Goal: Find specific page/section: Find specific page/section

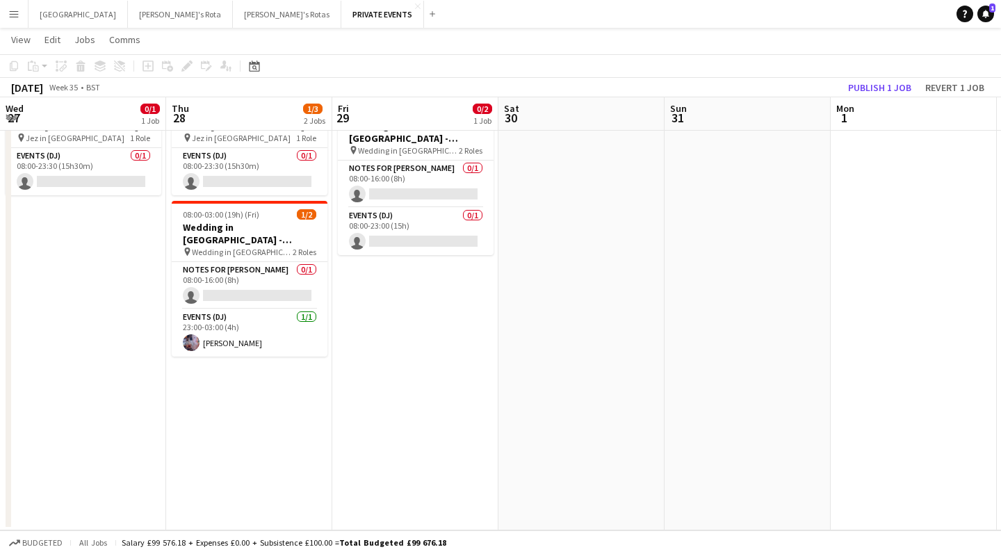
scroll to position [0, 672]
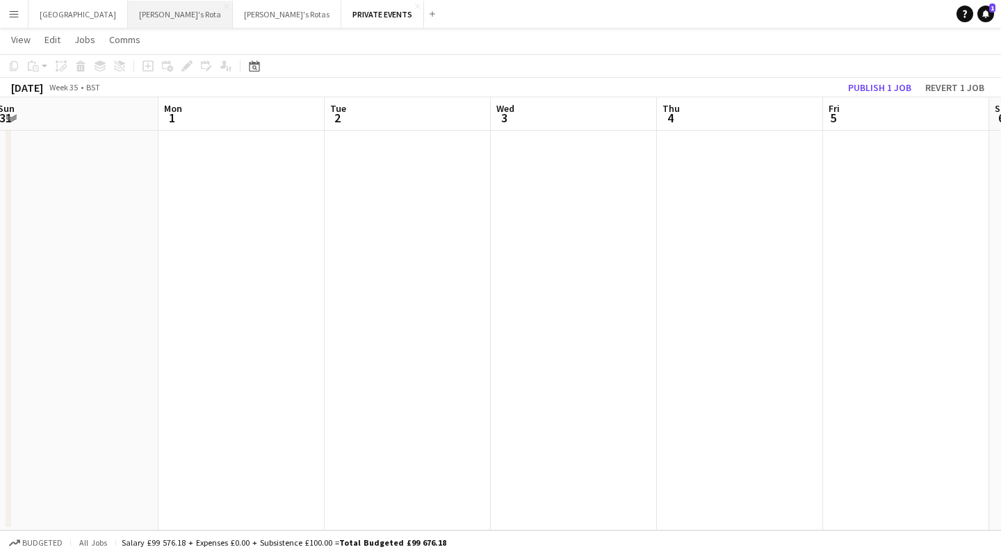
click at [128, 16] on button "[PERSON_NAME]'s Rota Close" at bounding box center [180, 14] width 105 height 27
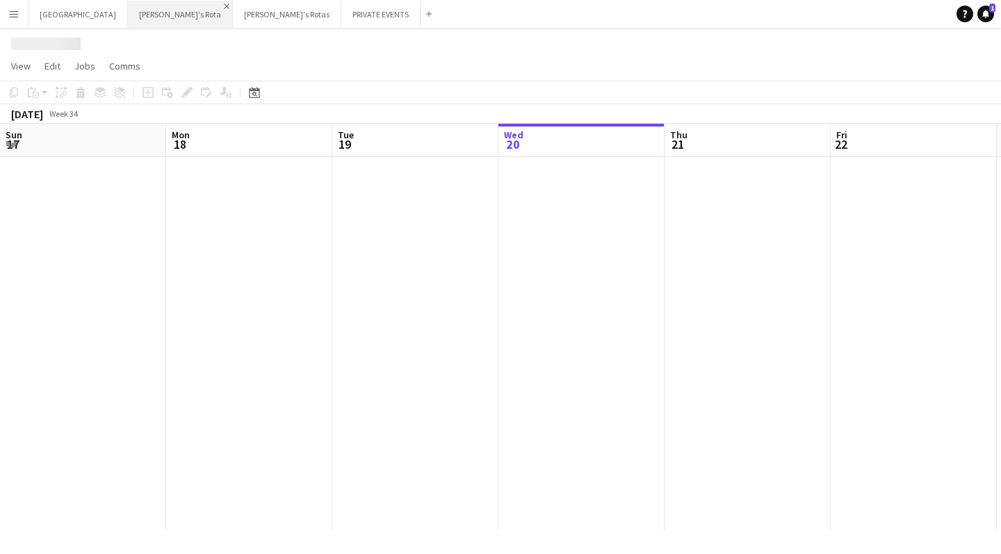
scroll to position [0, 332]
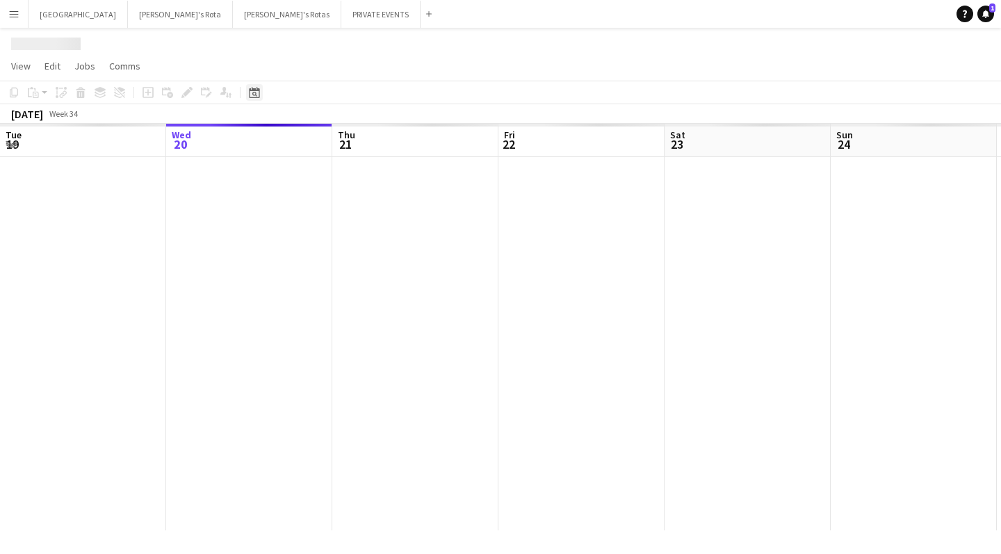
click at [261, 91] on div "Date picker" at bounding box center [254, 92] width 17 height 17
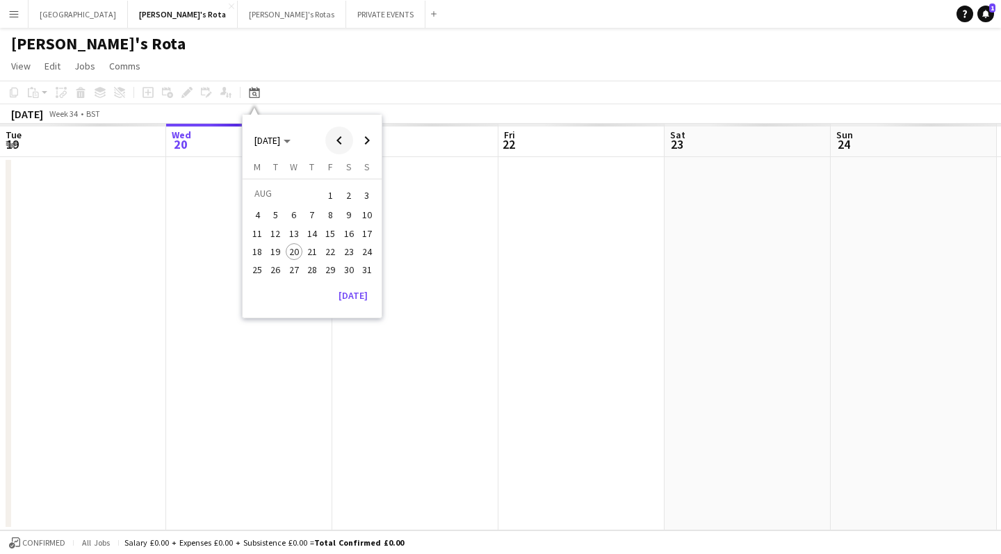
click at [342, 137] on span "Previous month" at bounding box center [339, 140] width 28 height 28
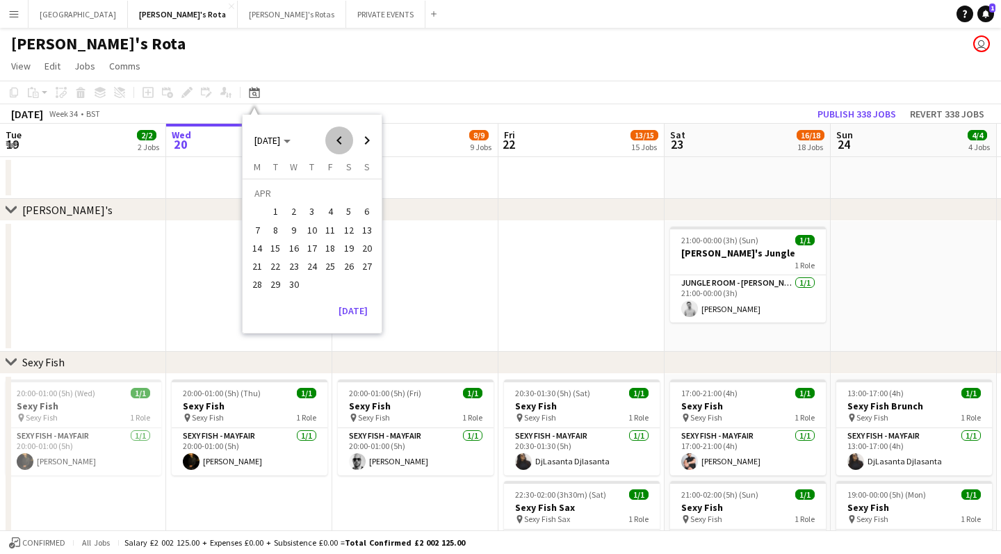
click at [342, 137] on span "Previous month" at bounding box center [339, 140] width 28 height 28
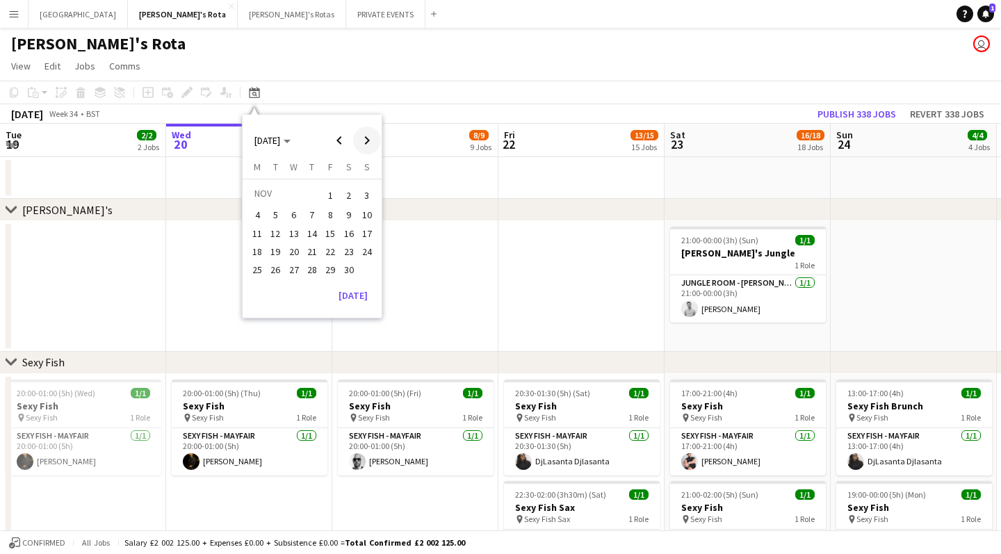
click at [367, 140] on span "Next month" at bounding box center [367, 140] width 28 height 28
click at [280, 284] on span "31" at bounding box center [276, 288] width 17 height 17
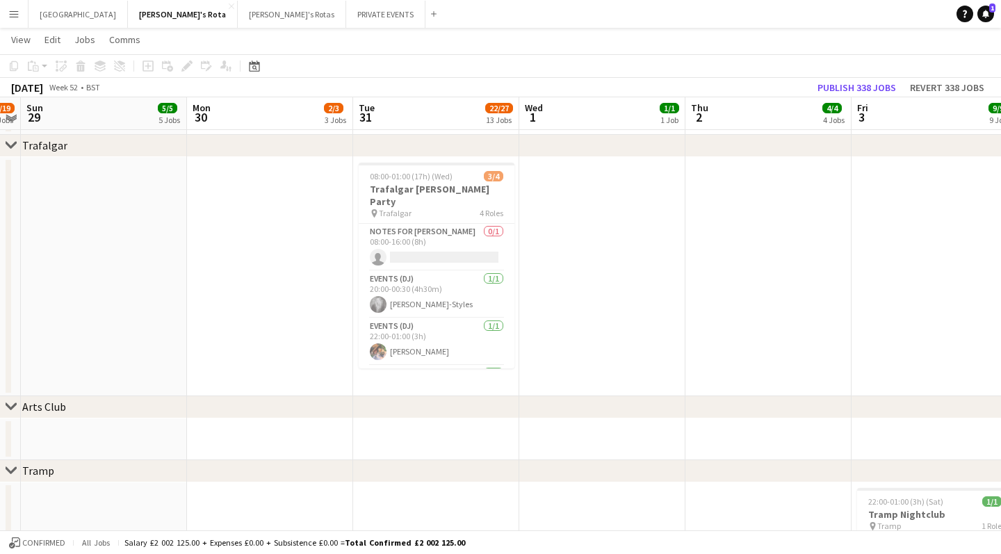
scroll to position [2612, 0]
click at [410, 302] on app-card-role "Events (DJ) [DATE] 20:00-00:30 (4h30m) [PERSON_NAME]" at bounding box center [437, 295] width 156 height 47
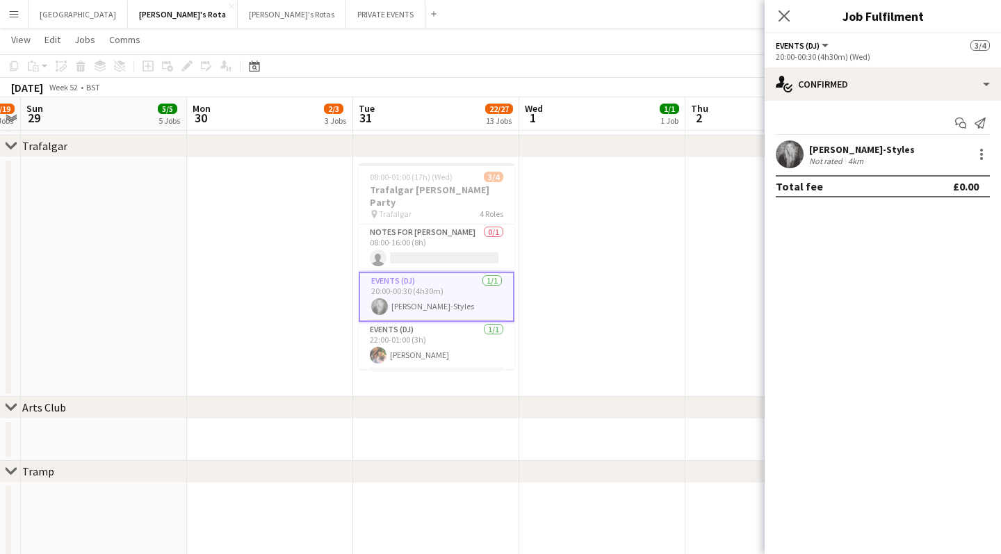
click at [328, 192] on app-date-cell at bounding box center [270, 277] width 166 height 239
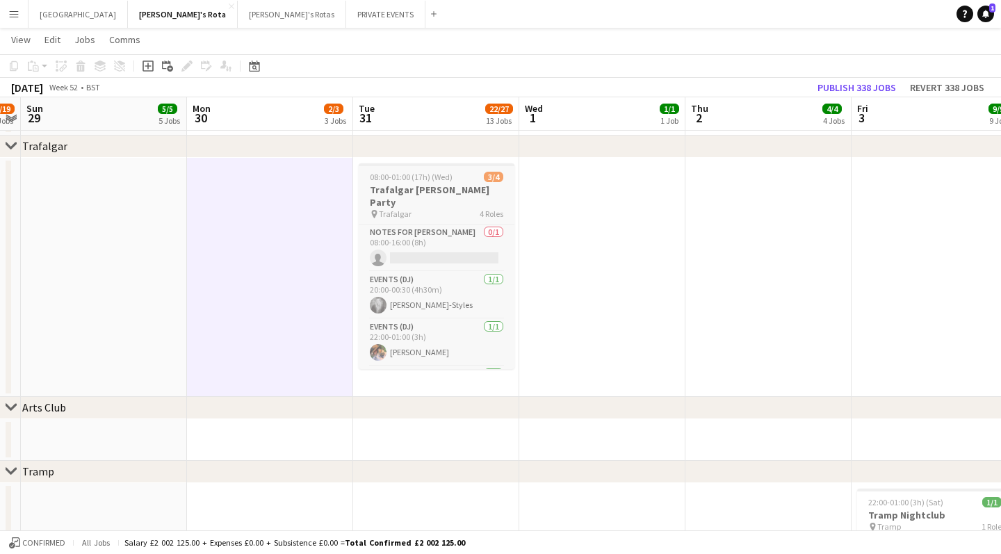
click at [452, 190] on h3 "Trafalgar [PERSON_NAME] Party" at bounding box center [437, 195] width 156 height 25
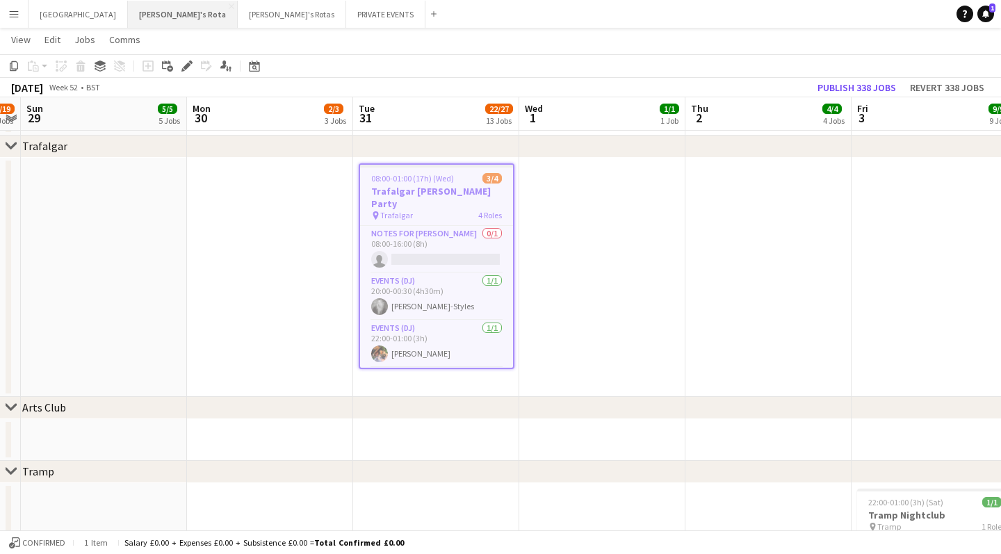
click at [128, 15] on button "[PERSON_NAME]'s Rota Close" at bounding box center [183, 14] width 110 height 27
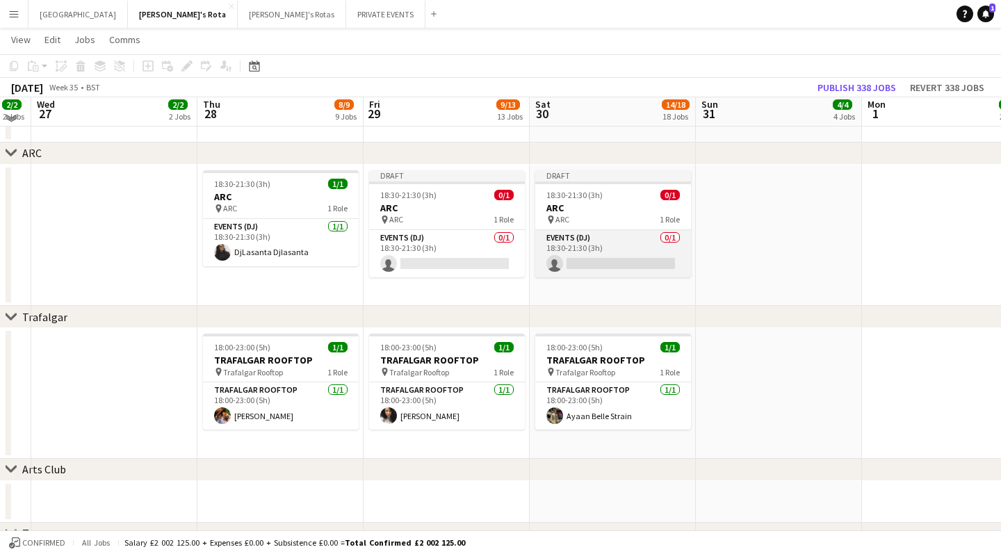
scroll to position [2280, 0]
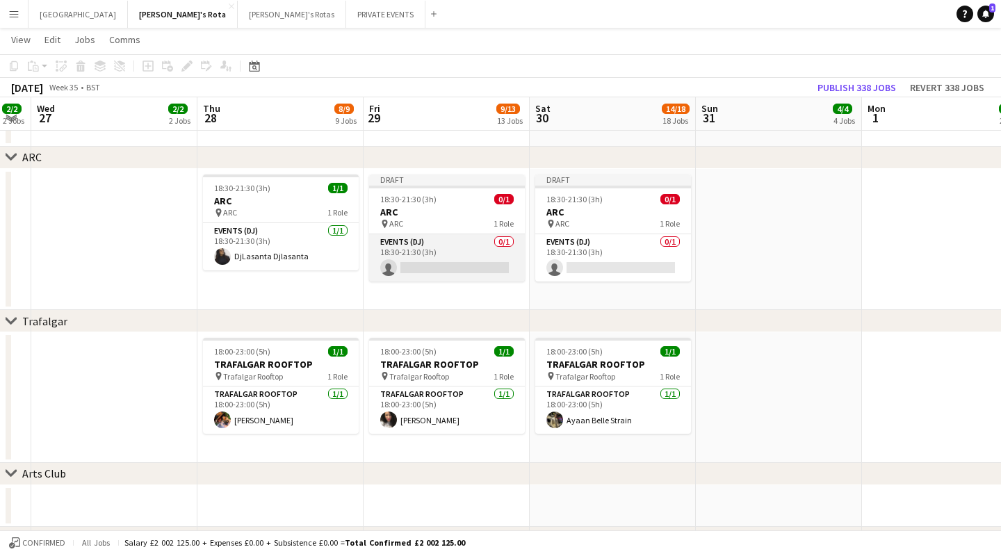
click at [440, 260] on app-card-role "Events (DJ) 0/1 18:30-21:30 (3h) single-neutral-actions" at bounding box center [447, 257] width 156 height 47
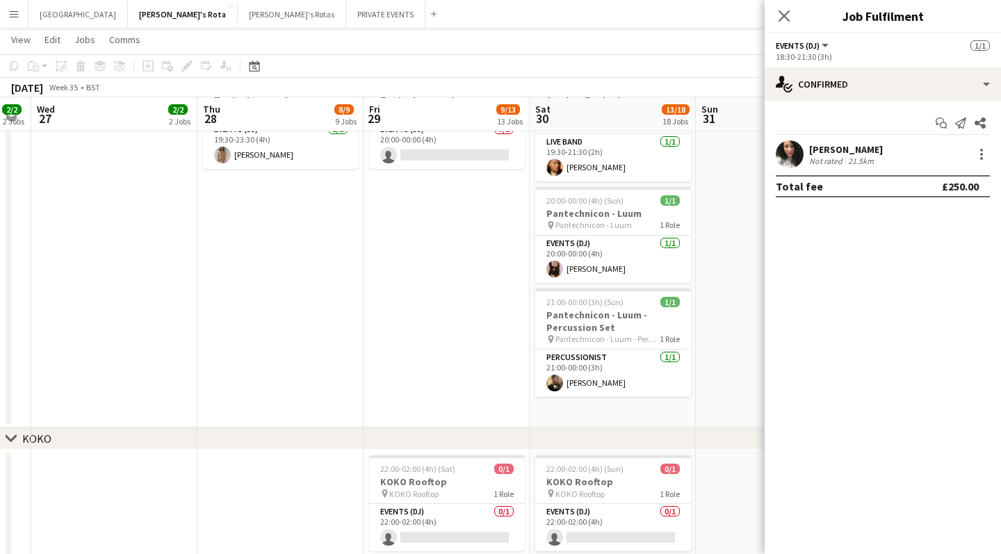
scroll to position [1589, 0]
